Goal: Navigation & Orientation: Find specific page/section

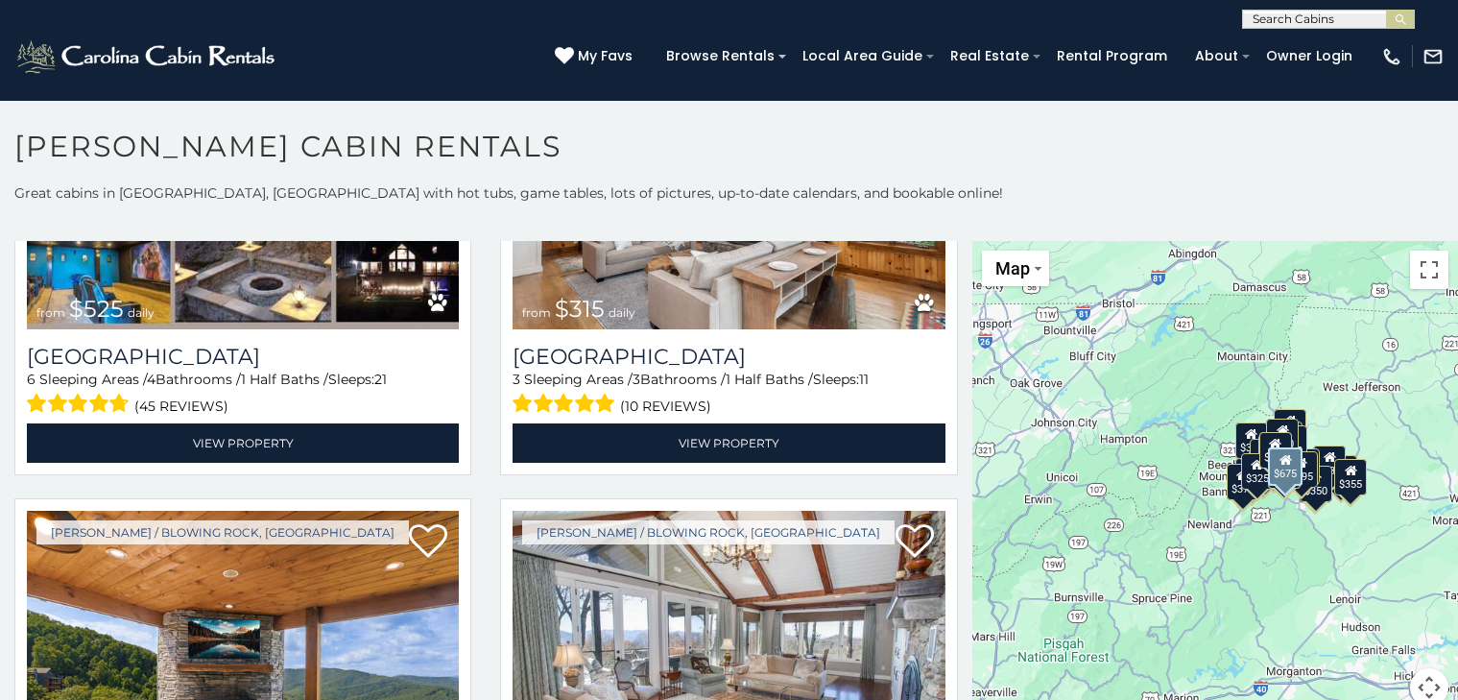
scroll to position [749, 0]
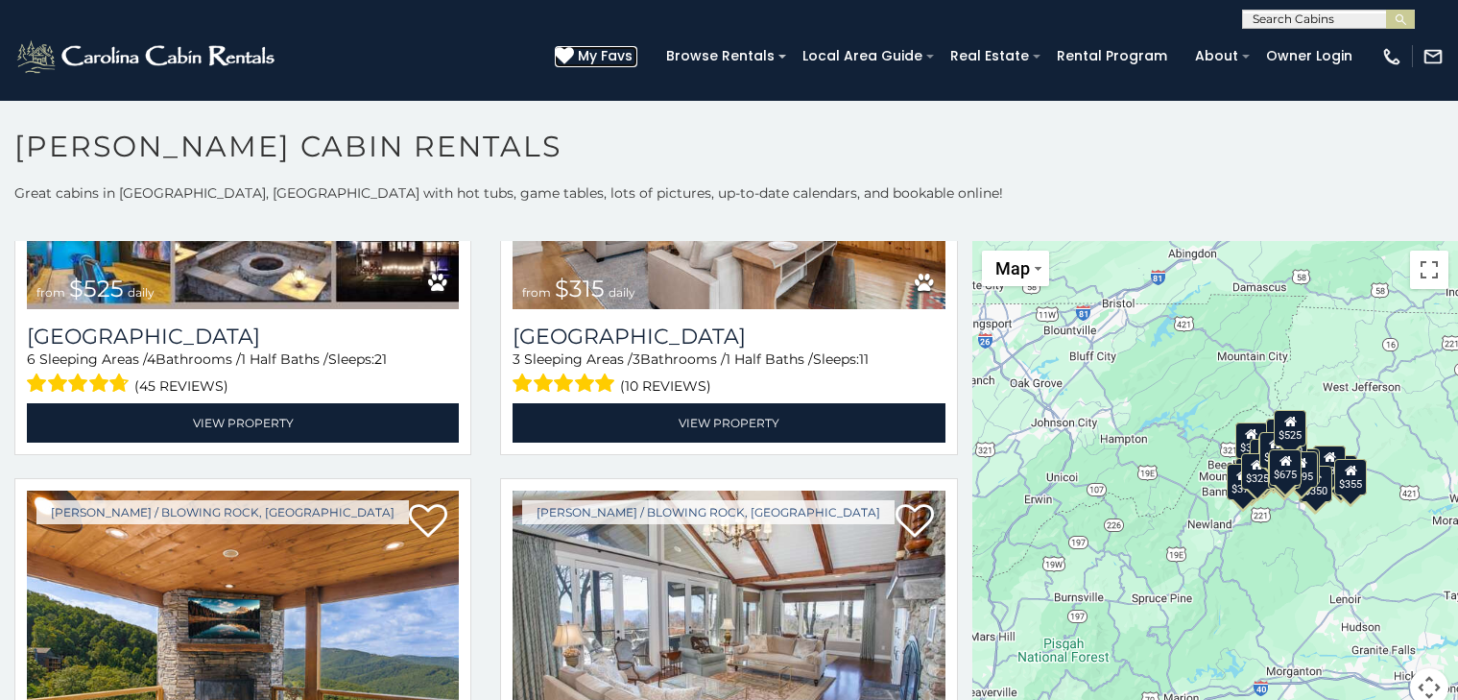
click at [576, 50] on link "My Favs" at bounding box center [596, 56] width 83 height 21
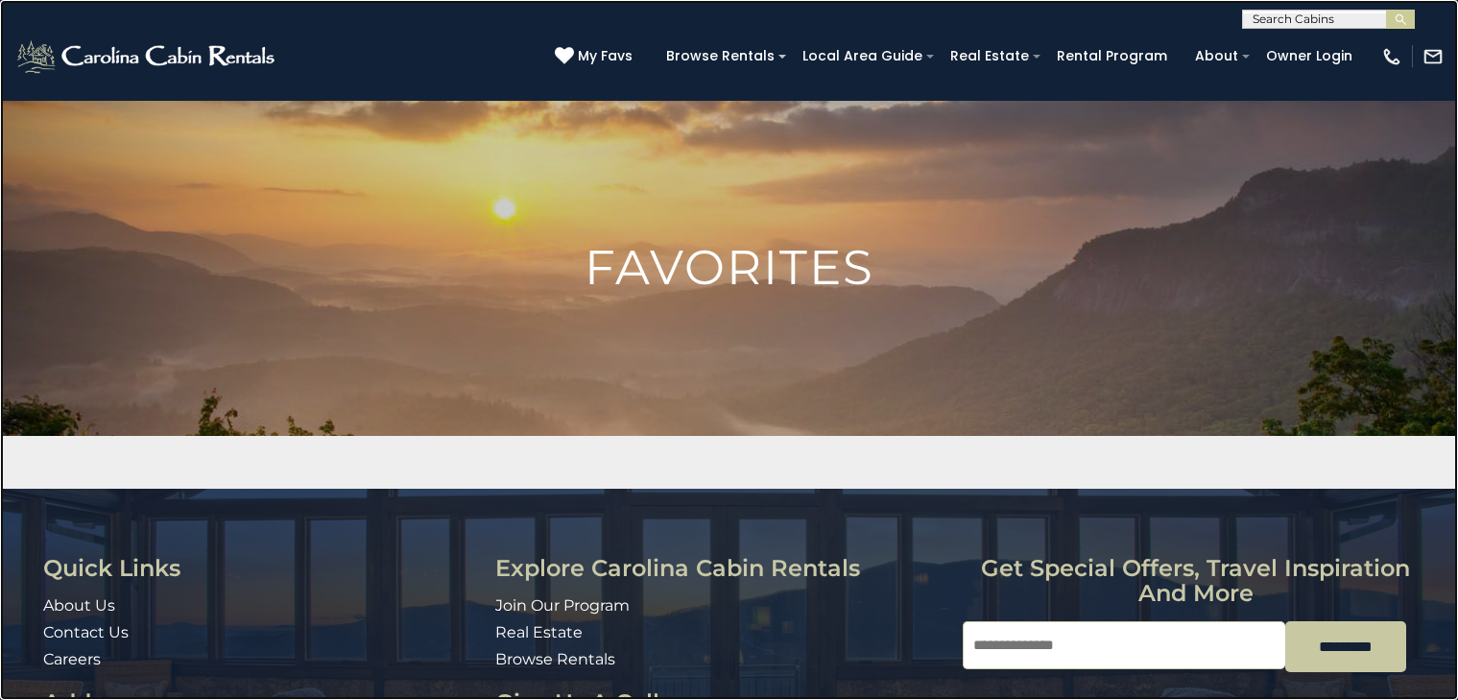
click at [245, 469] on link at bounding box center [729, 350] width 1458 height 700
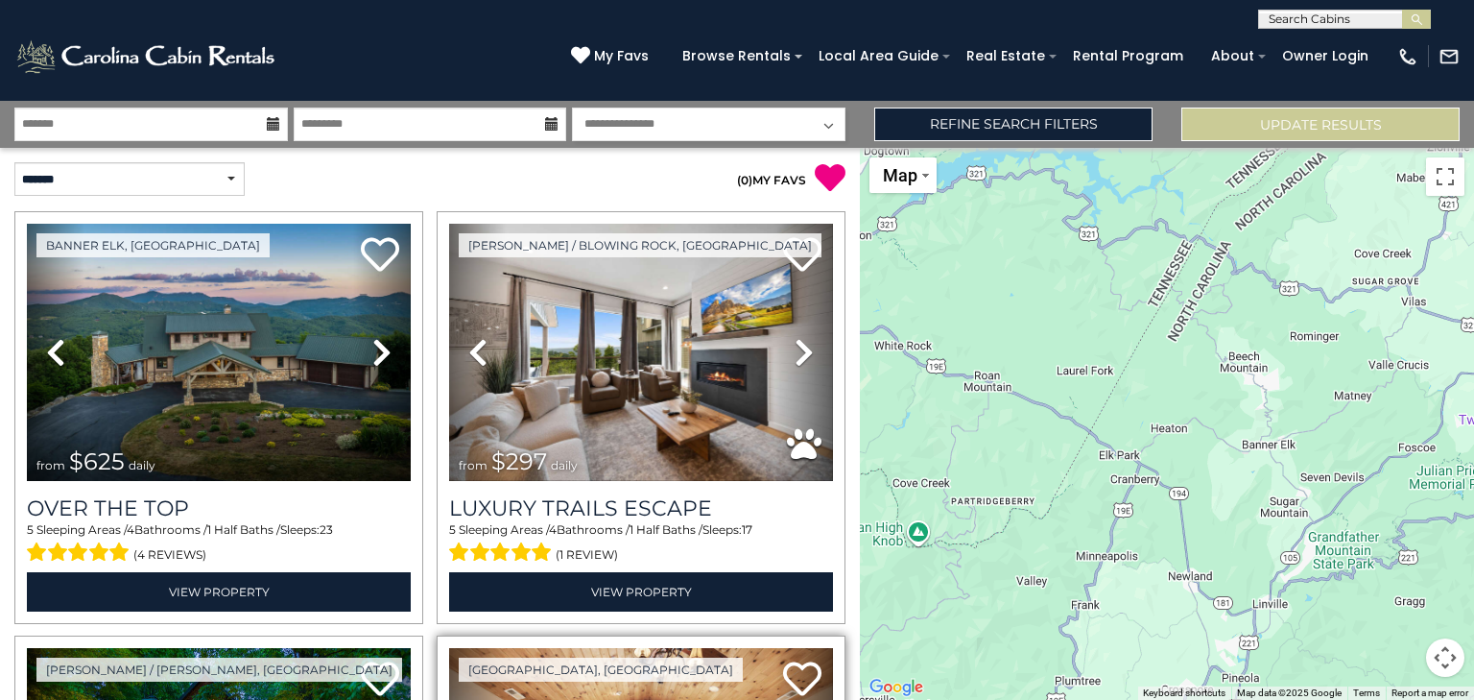
scroll to position [85, 0]
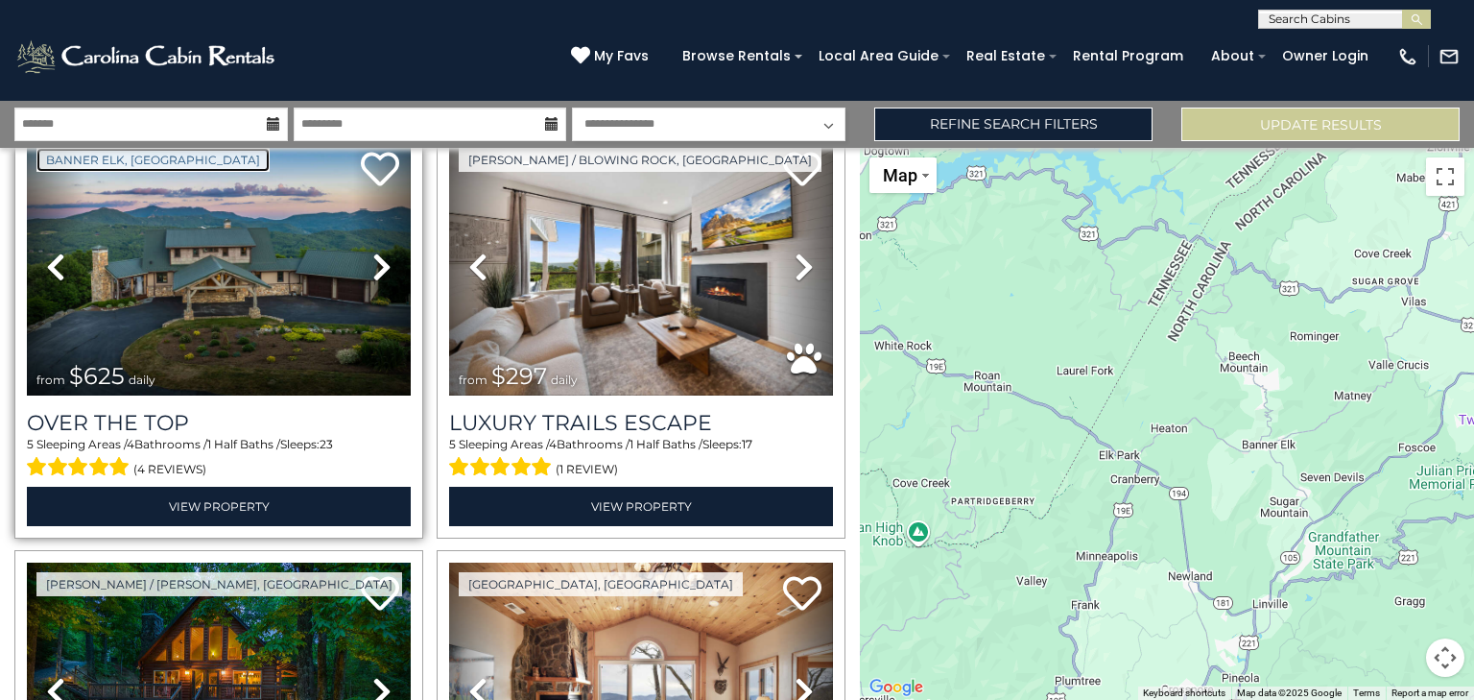
click at [58, 156] on link "Banner Elk, [GEOGRAPHIC_DATA]" at bounding box center [152, 160] width 233 height 24
